Goal: Task Accomplishment & Management: Manage account settings

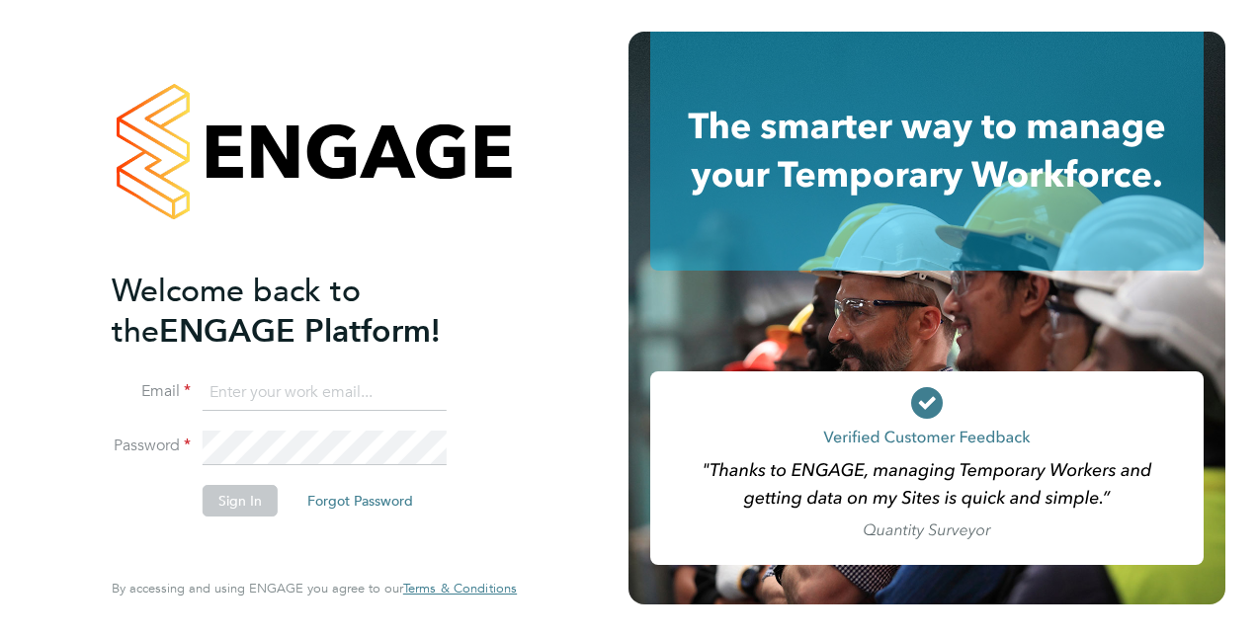
type input "[EMAIL_ADDRESS][DOMAIN_NAME]"
click at [239, 503] on button "Sign In" at bounding box center [240, 501] width 75 height 32
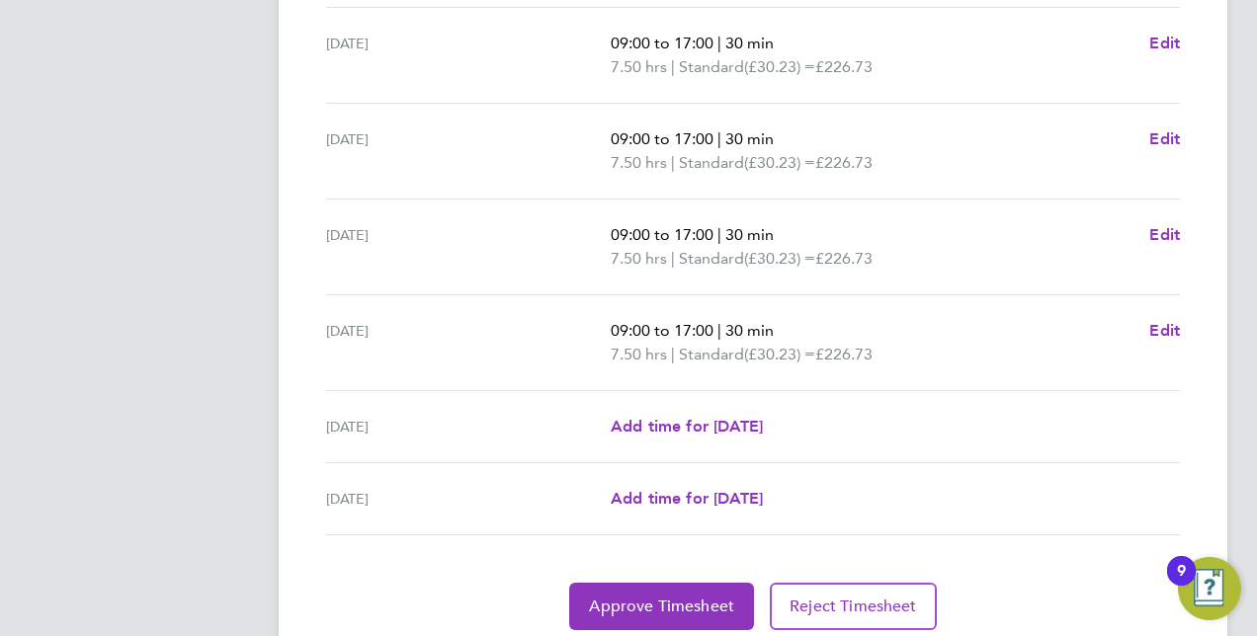
scroll to position [803, 0]
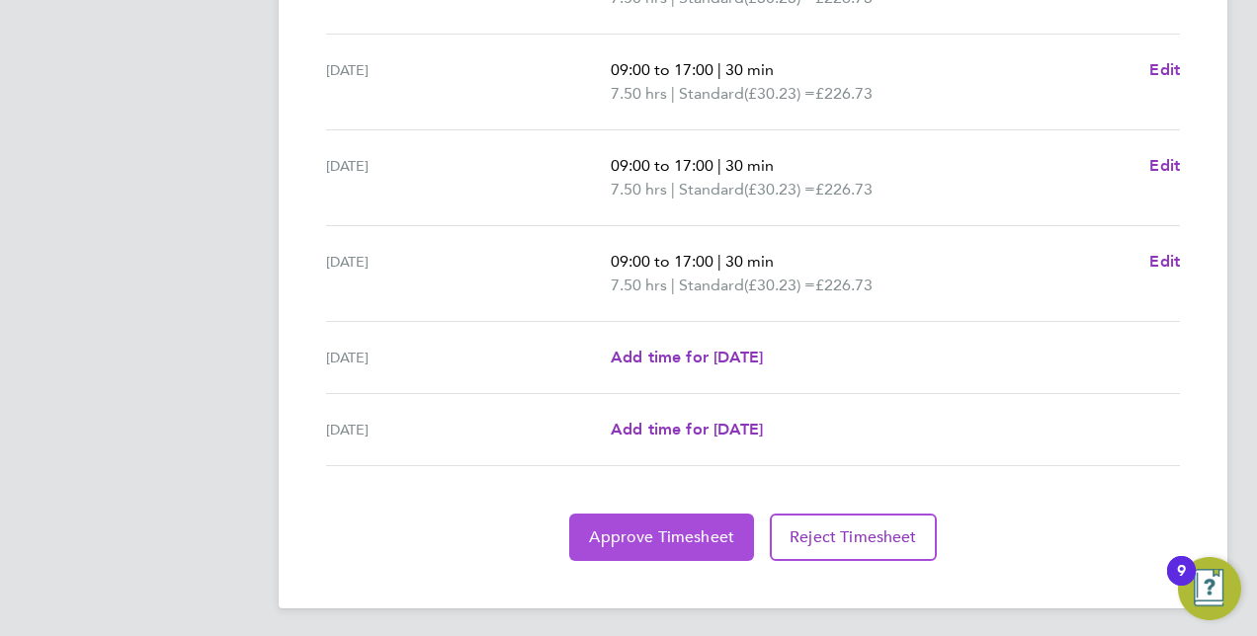
click at [647, 528] on span "Approve Timesheet" at bounding box center [661, 538] width 145 height 20
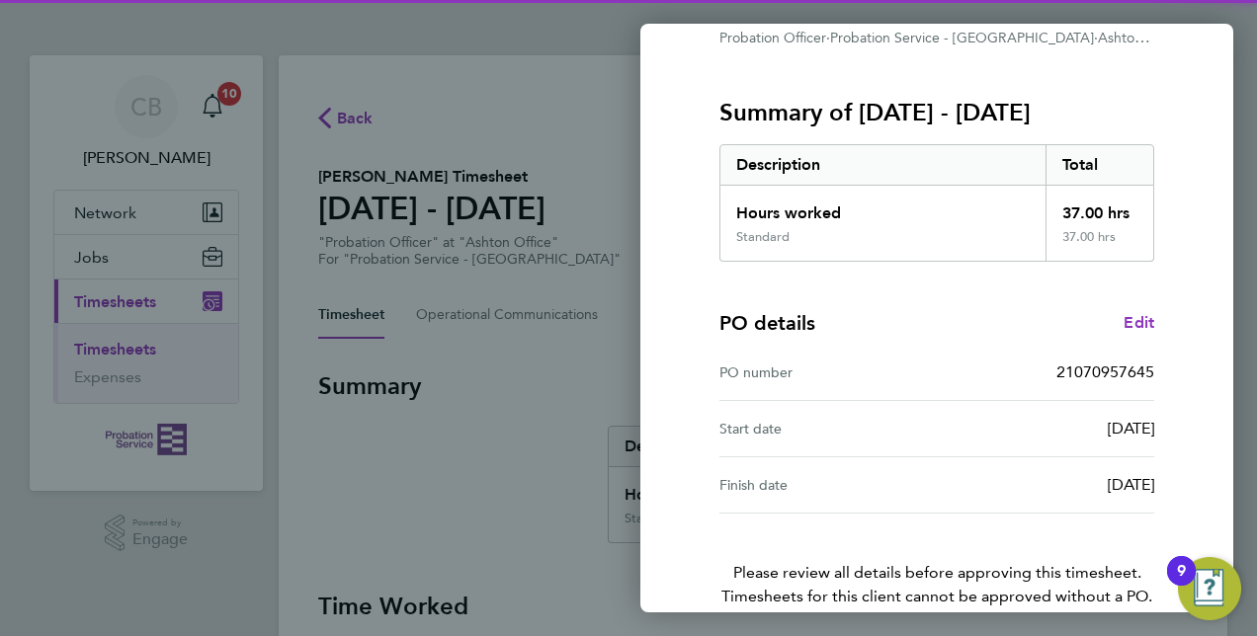
scroll to position [308, 0]
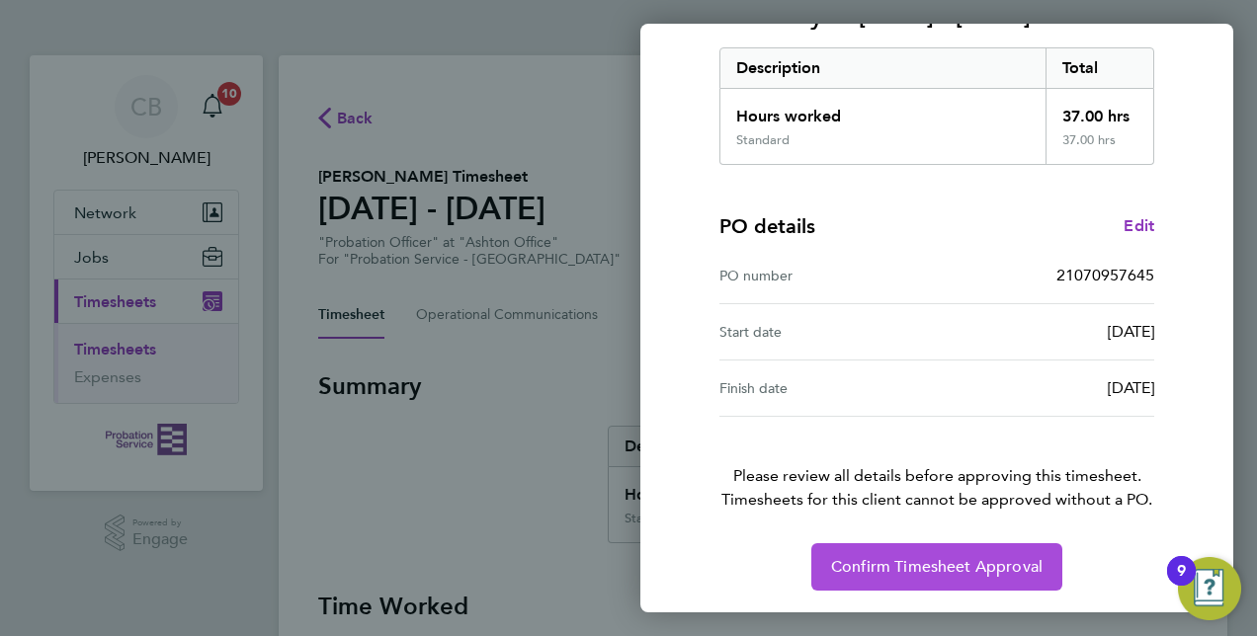
click at [931, 565] on span "Confirm Timesheet Approval" at bounding box center [936, 567] width 211 height 20
